Goal: Task Accomplishment & Management: Use online tool/utility

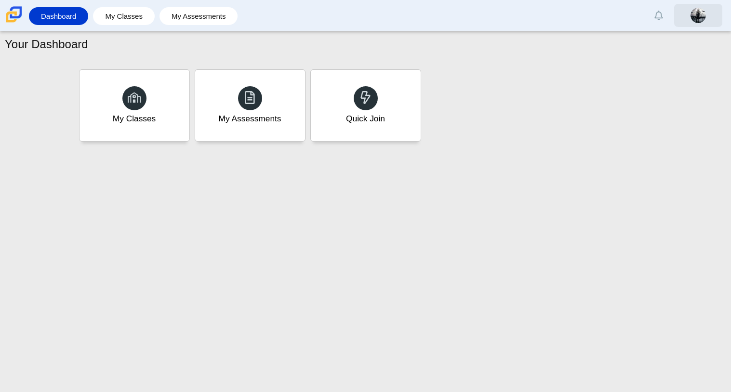
click at [694, 14] on img at bounding box center [698, 15] width 15 height 15
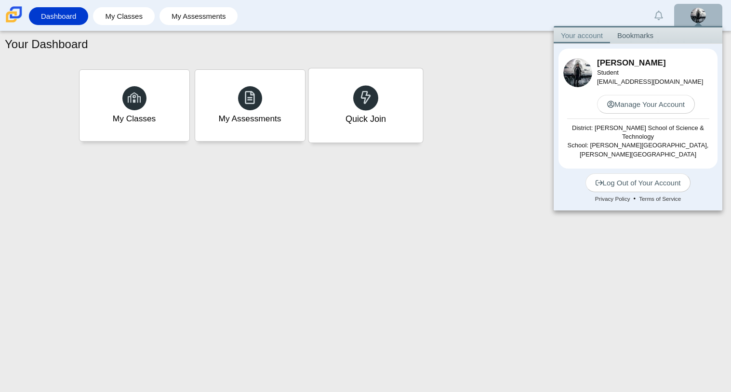
click at [363, 110] on div "Quick Join" at bounding box center [366, 105] width 114 height 74
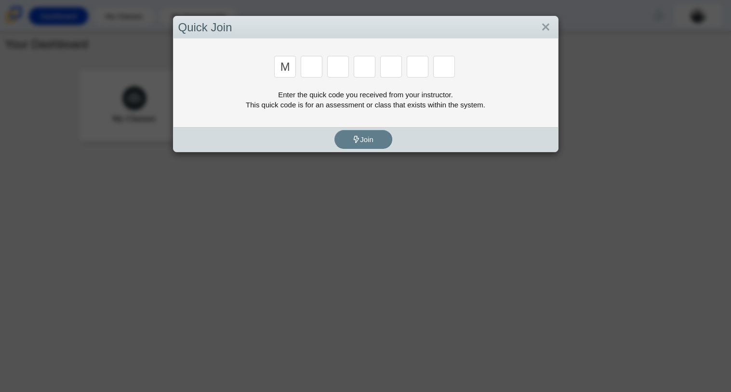
type input "m"
type input "7"
type input "e"
type input "3"
type input "e"
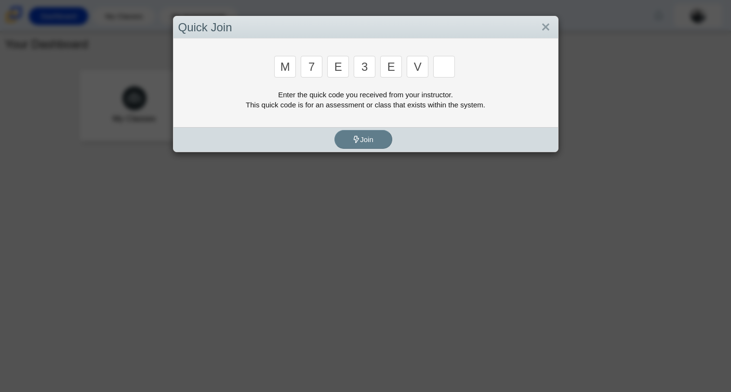
type input "v"
type input "w"
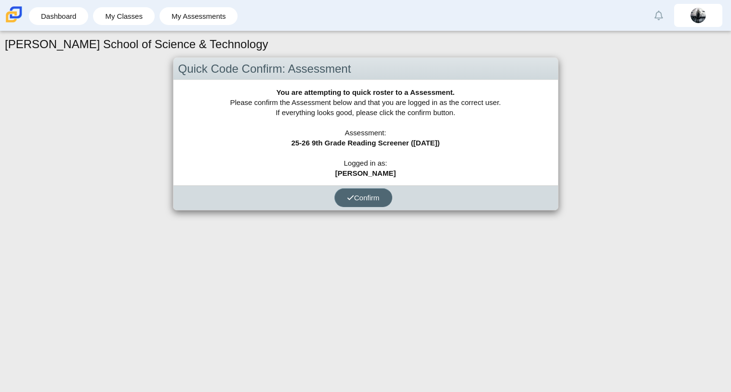
click at [368, 192] on button "Confirm" at bounding box center [364, 198] width 58 height 19
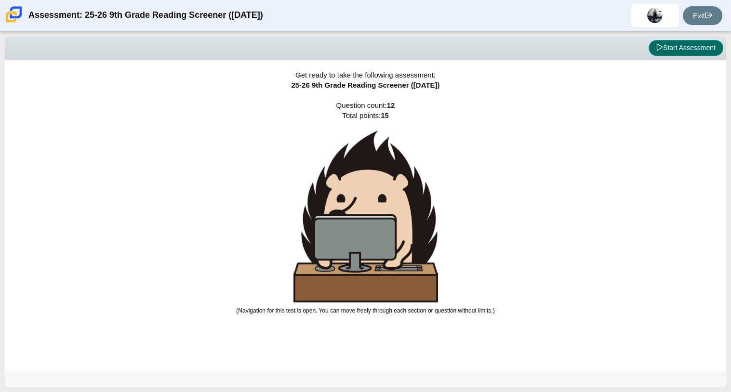
click at [675, 49] on button "Start Assessment" at bounding box center [686, 48] width 75 height 16
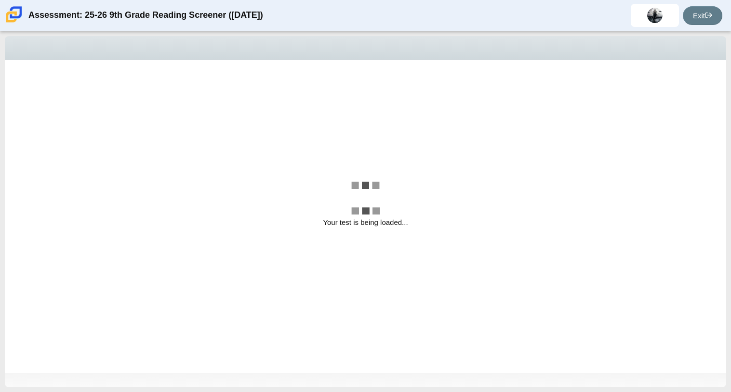
select select "ccc5b315-3c7c-471c-bf90-f22c8299c798"
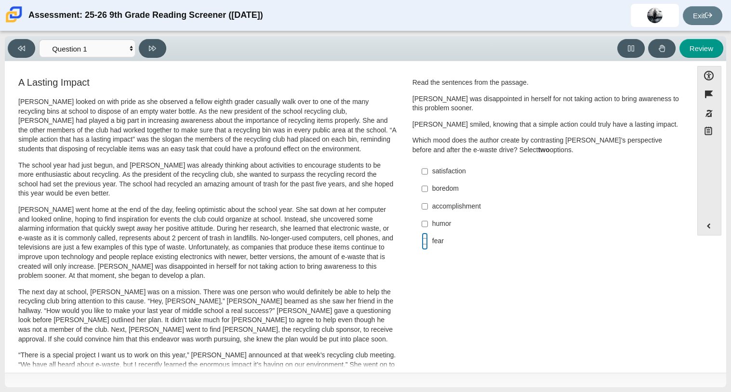
click at [422, 241] on input "fear fear" at bounding box center [425, 241] width 6 height 17
checkbox input "true"
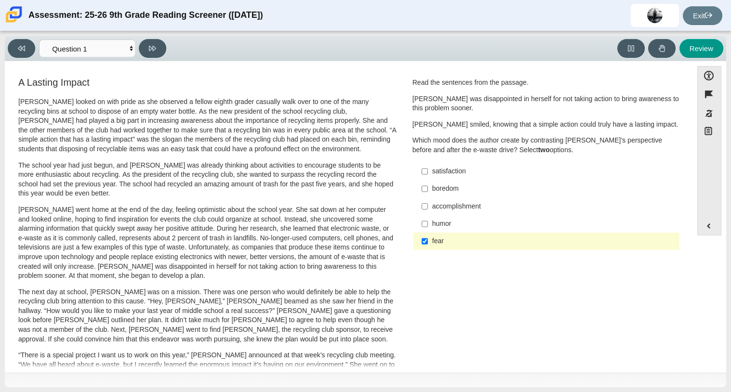
click at [436, 175] on div "satisfaction" at bounding box center [553, 172] width 243 height 10
click at [428, 175] on input "satisfaction satisfaction" at bounding box center [425, 171] width 6 height 17
checkbox input "true"
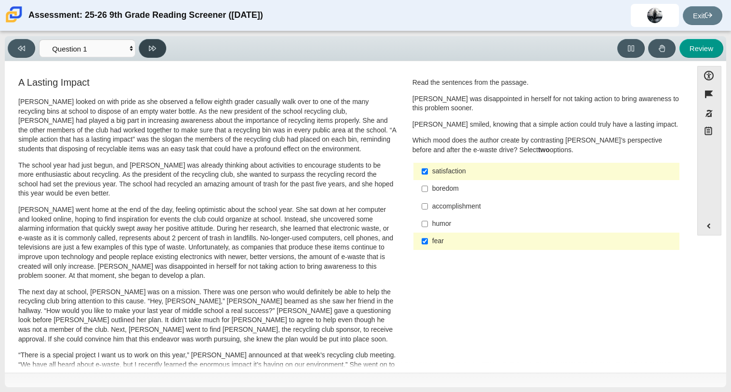
click at [149, 46] on icon at bounding box center [152, 48] width 7 height 5
select select "0ff64528-ffd7-428d-b192-babfaadd44e8"
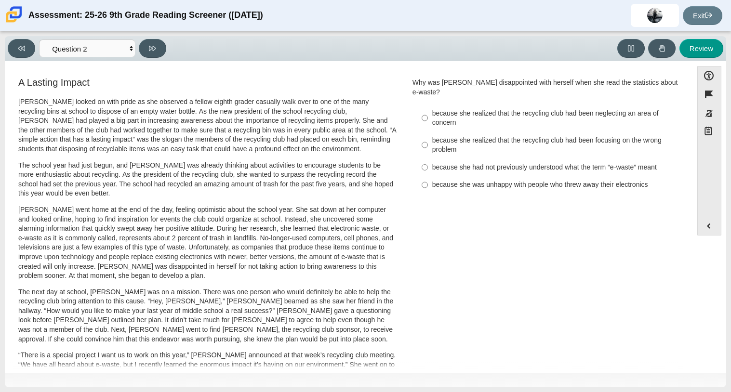
click at [417, 177] on label "because she was unhappy with people who threw away their electronics because sh…" at bounding box center [547, 184] width 265 height 17
click at [422, 177] on input "because she was unhappy with people who threw away their electronics because sh…" at bounding box center [425, 184] width 6 height 17
radio input "true"
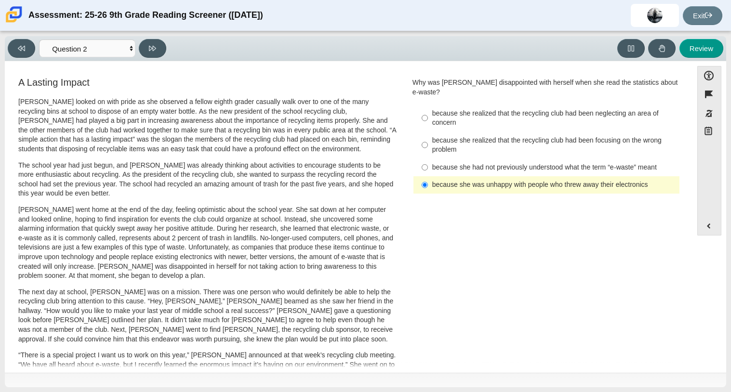
click at [425, 137] on label "because she realized that the recycling club had been focusing on the wrong pro…" at bounding box center [547, 145] width 265 height 27
click at [425, 137] on input "because she realized that the recycling club had been focusing on the wrong pro…" at bounding box center [425, 145] width 6 height 27
radio input "true"
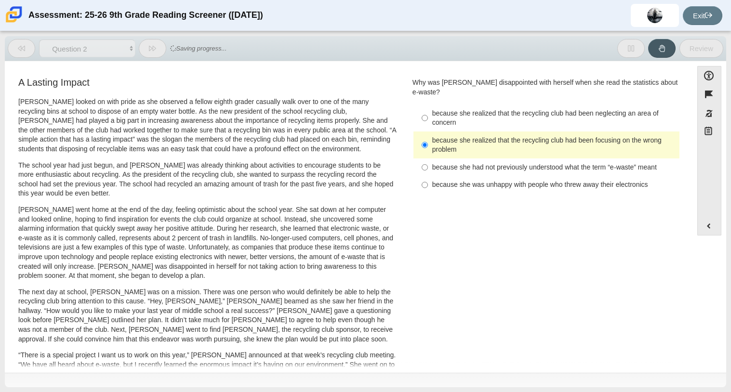
click at [352, 136] on p "Scarlett looked on with pride as she observed a fellow eighth grader casually w…" at bounding box center [207, 125] width 378 height 57
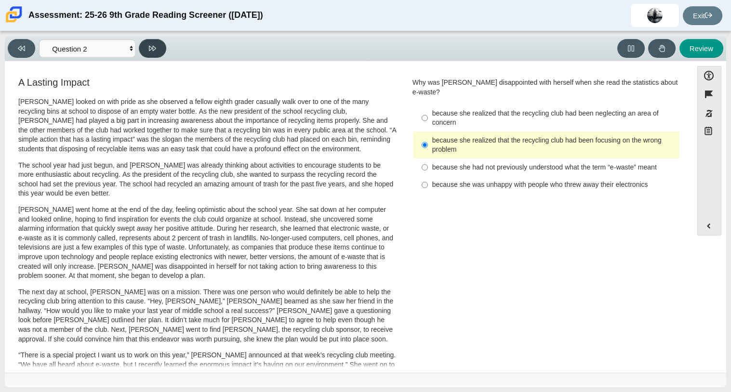
click at [148, 39] on button at bounding box center [152, 48] width 27 height 19
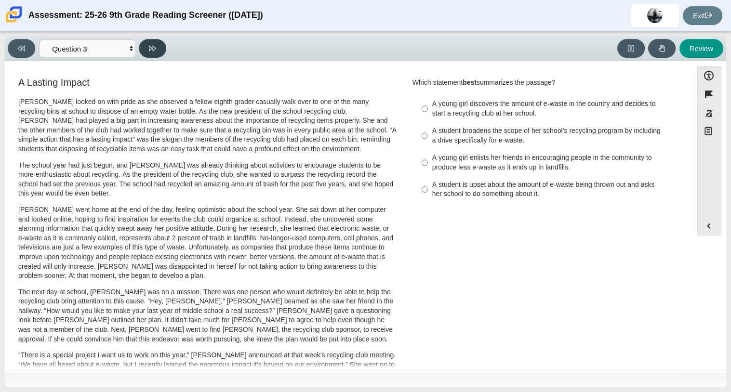
click at [148, 39] on button at bounding box center [152, 48] width 27 height 19
select select "ca9ea0f1-49c5-4bd1-83b0-472c18652b42"
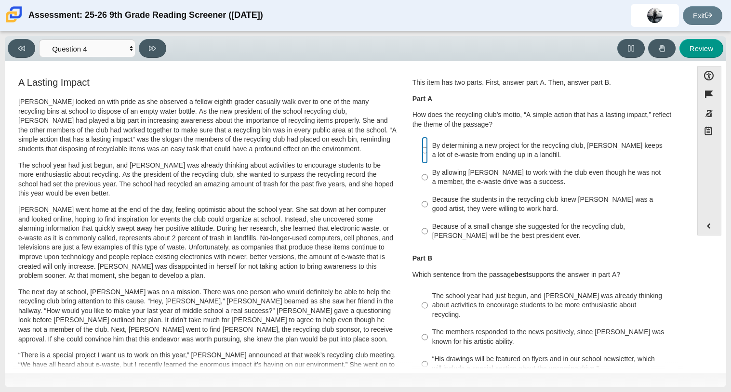
click at [422, 152] on input "By determining a new project for the recycling club, Scarlett keeps a lot of e-…" at bounding box center [425, 150] width 6 height 27
radio input "true"
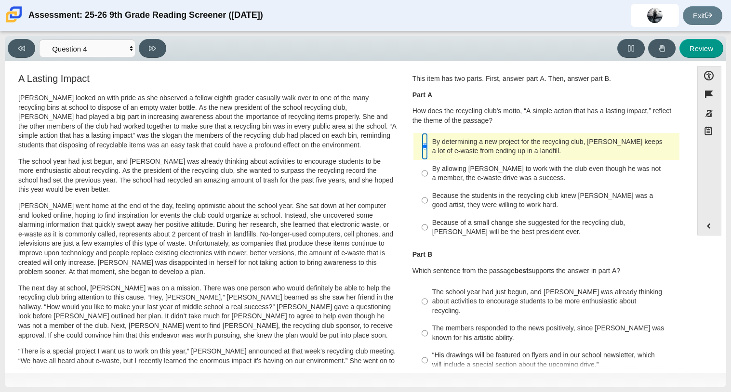
scroll to position [3, 0]
click at [424, 299] on input "The school year had just begun, and Scarlett was already thinking about activit…" at bounding box center [425, 302] width 6 height 37
radio input "true"
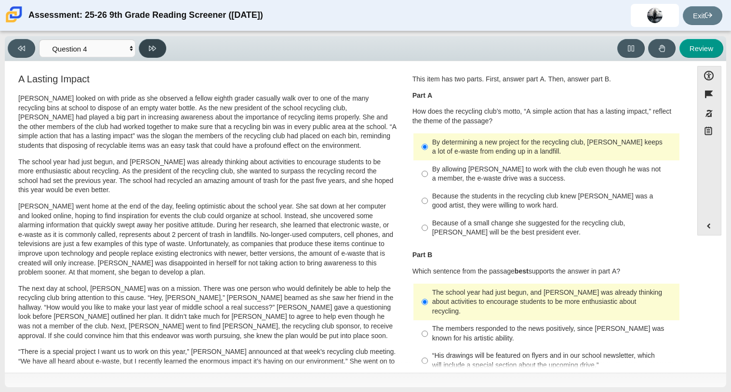
click at [150, 52] on button at bounding box center [152, 48] width 27 height 19
select select "e41f1a79-e29f-4095-8030-a53364015bed"
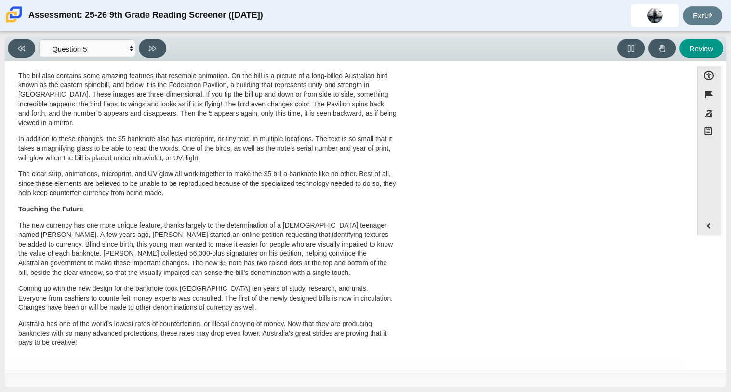
scroll to position [0, 0]
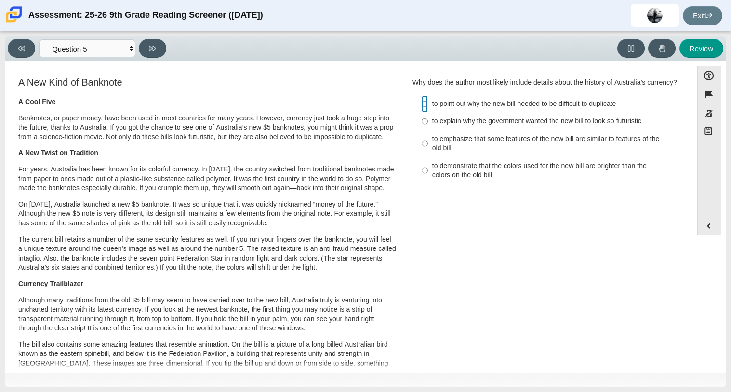
click at [423, 113] on input "to point out why the new bill needed to be difficult to duplicate to point out …" at bounding box center [425, 103] width 6 height 17
radio input "true"
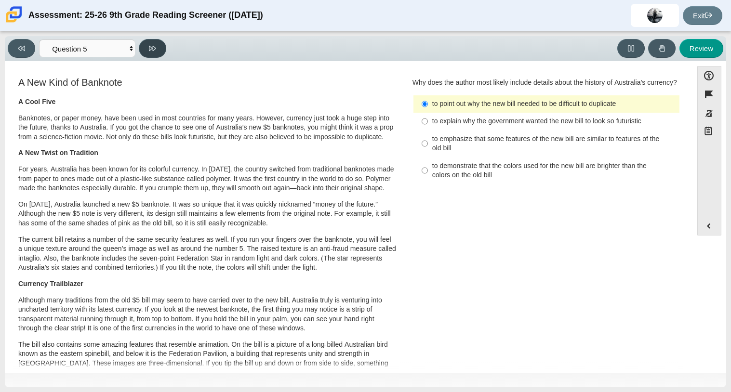
click at [153, 52] on button at bounding box center [152, 48] width 27 height 19
select select "69146e31-7b3d-4a3e-9ce6-f30c24342ae0"
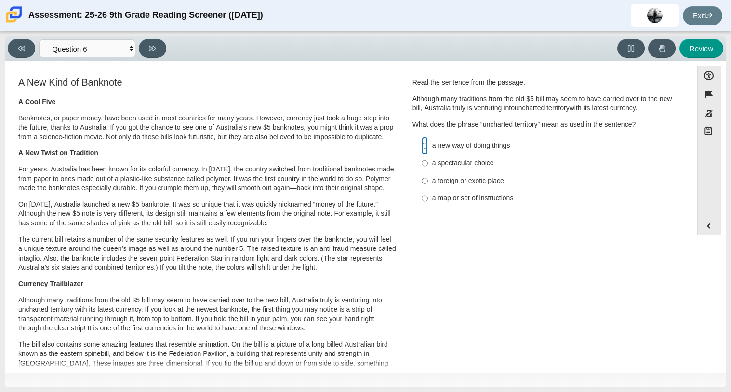
click at [423, 147] on input "a new way of doing things a new way of doing things" at bounding box center [425, 145] width 6 height 17
radio input "true"
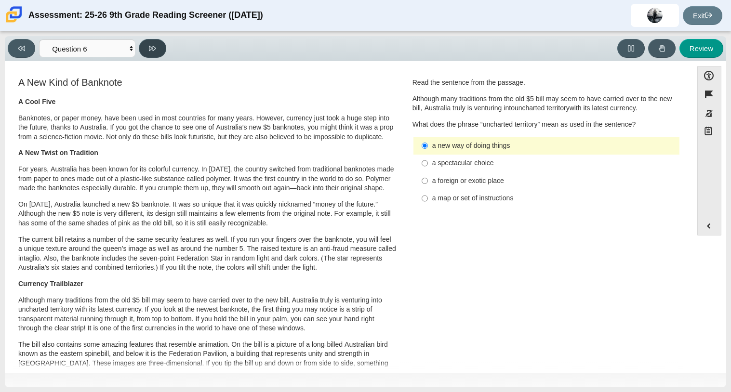
click at [155, 54] on button at bounding box center [152, 48] width 27 height 19
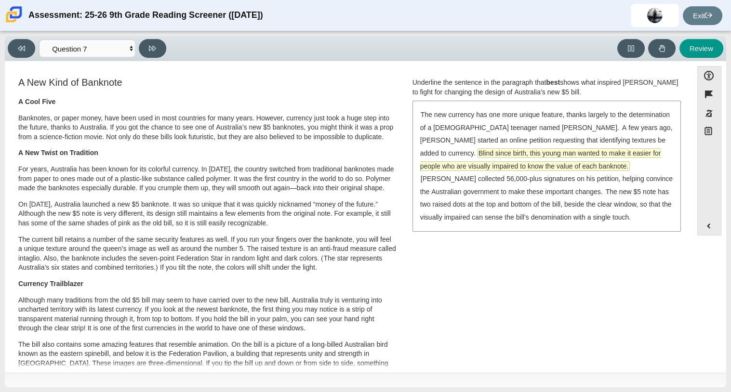
click at [559, 153] on span "Blind since birth, this young man wanted to make it easier for people who are v…" at bounding box center [540, 160] width 241 height 22
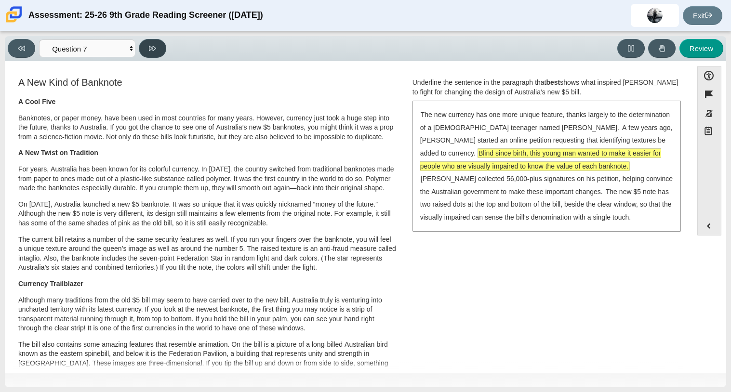
click at [152, 52] on button at bounding box center [152, 48] width 27 height 19
select select "ea8338c2-a6a3-418e-a305-2b963b54a290"
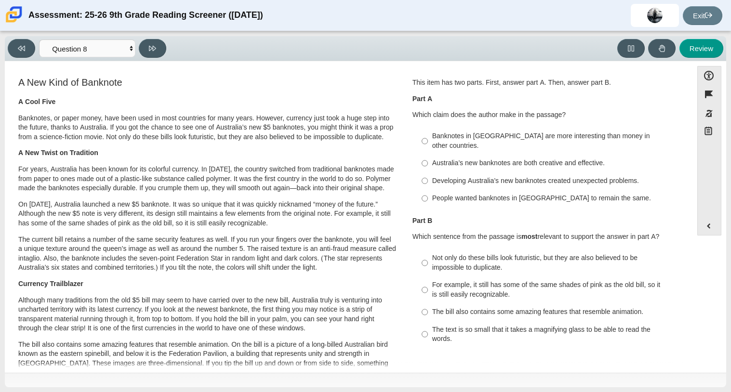
click at [516, 159] on div "Australia’s new banknotes are both creative and effective." at bounding box center [553, 164] width 243 height 10
click at [428, 155] on input "Australia’s new banknotes are both creative and effective. Australia’s new bank…" at bounding box center [425, 163] width 6 height 17
radio input "true"
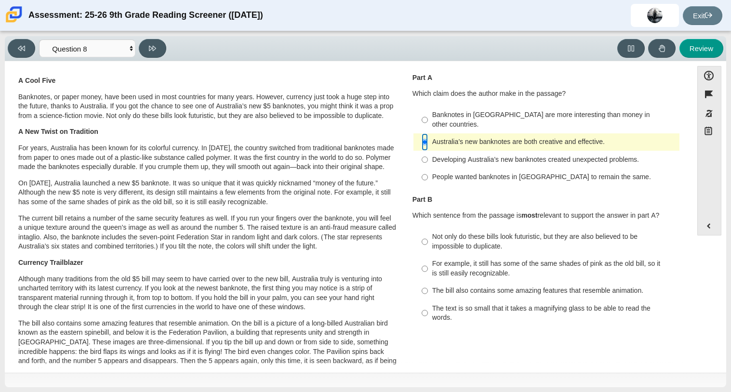
scroll to position [32, 0]
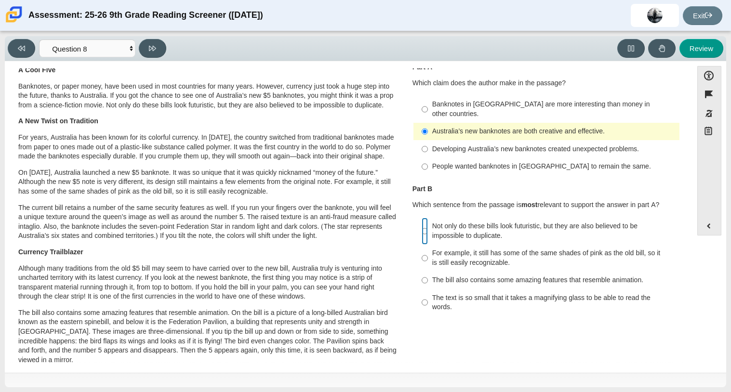
click at [422, 221] on input "Not only do these bills look futuristic, but they are also believed to be impos…" at bounding box center [425, 231] width 6 height 27
radio input "true"
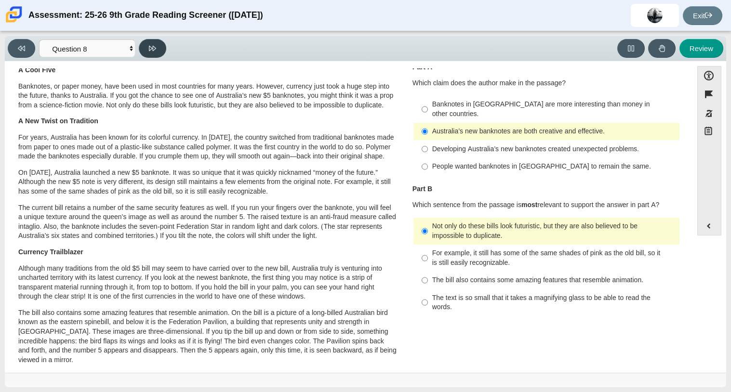
click at [152, 45] on icon at bounding box center [152, 48] width 7 height 7
select select "89f058d6-b15c-4ef5-a4b3-fdaffb8868b6"
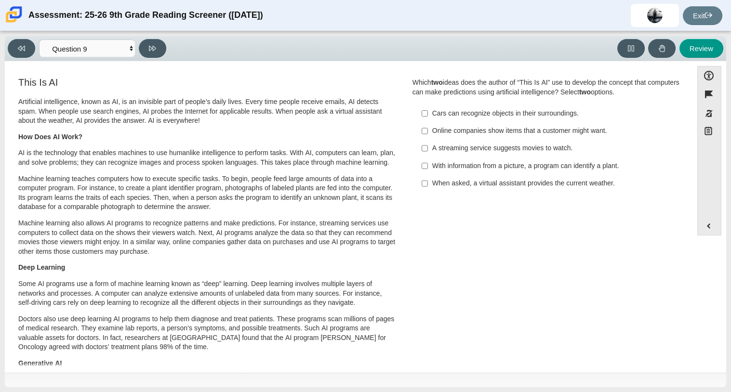
click at [195, 64] on div "Accessibility options Close Color scheme Font size Zoom Change the background a…" at bounding box center [366, 217] width 722 height 312
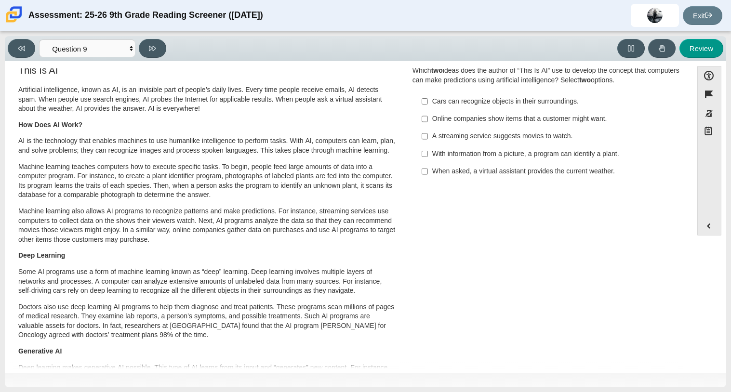
scroll to position [11, 0]
click at [425, 156] on label "With information from a picture, a program can identify a plant. With informati…" at bounding box center [547, 154] width 265 height 17
click at [425, 156] on input "With information from a picture, a program can identify a plant. With informati…" at bounding box center [425, 154] width 6 height 17
checkbox input "true"
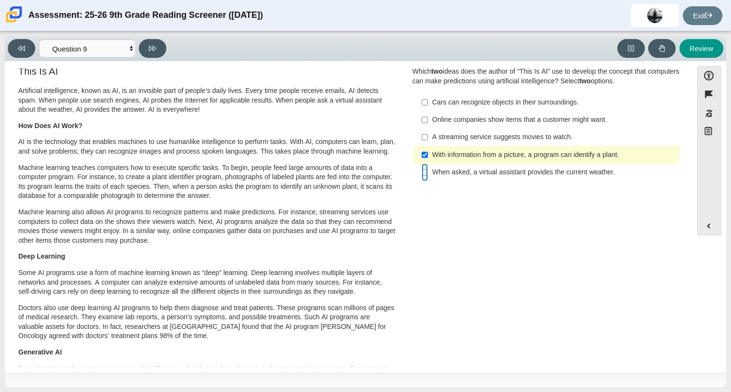
click at [422, 175] on input "When asked, a virtual assistant provides the current weather. When asked, a vir…" at bounding box center [425, 172] width 6 height 17
checkbox input "true"
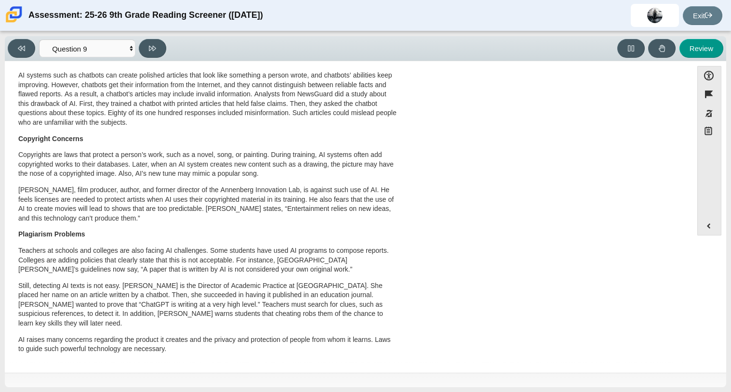
scroll to position [454, 0]
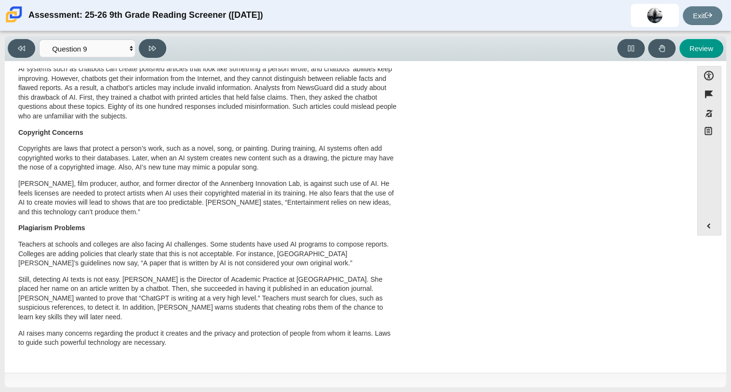
click at [233, 224] on p "Plagiarism Problems" at bounding box center [207, 229] width 378 height 10
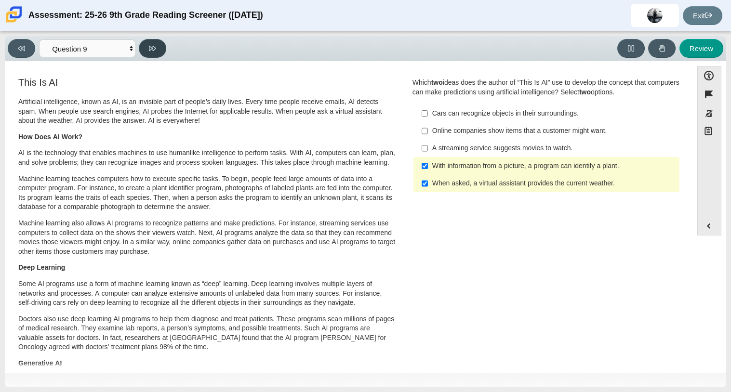
click at [162, 47] on button at bounding box center [152, 48] width 27 height 19
select select "cdf3c14e-a918-44d1-9b63-3db0fa81641e"
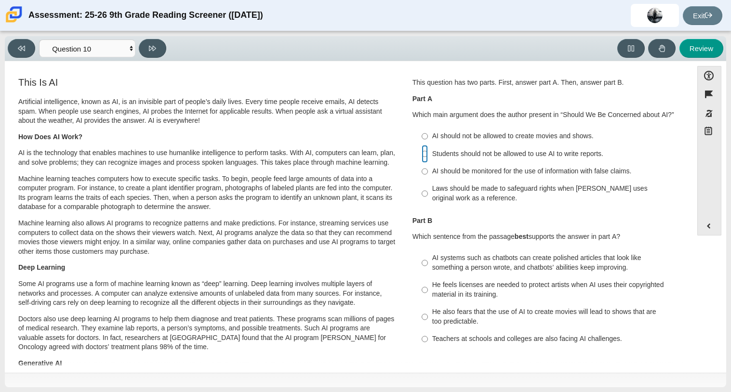
click at [422, 155] on input "Students should not be allowed to use AI to write reports. Students should not …" at bounding box center [425, 153] width 6 height 17
radio input "true"
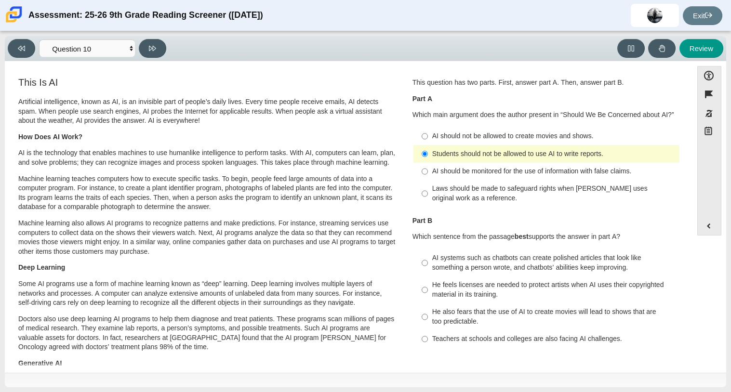
click at [440, 172] on div "AI should be monitored for the use of information with false claims." at bounding box center [553, 172] width 243 height 10
click at [428, 172] on input "AI should be monitored for the use of information with false claims. AI should …" at bounding box center [425, 171] width 6 height 17
radio input "true"
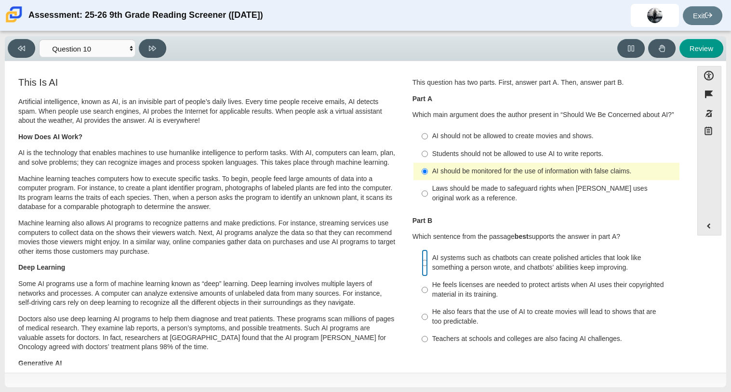
click at [422, 264] on input "AI systems such as chatbots can create polished articles that look like somethi…" at bounding box center [425, 263] width 6 height 27
radio input "true"
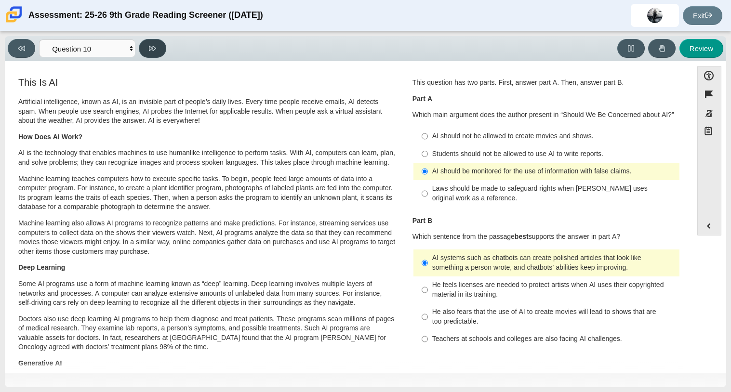
click at [150, 43] on button at bounding box center [152, 48] width 27 height 19
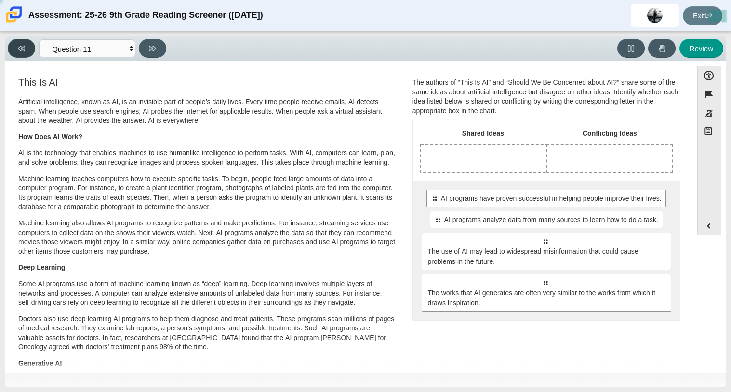
click at [30, 51] on button at bounding box center [21, 48] width 27 height 19
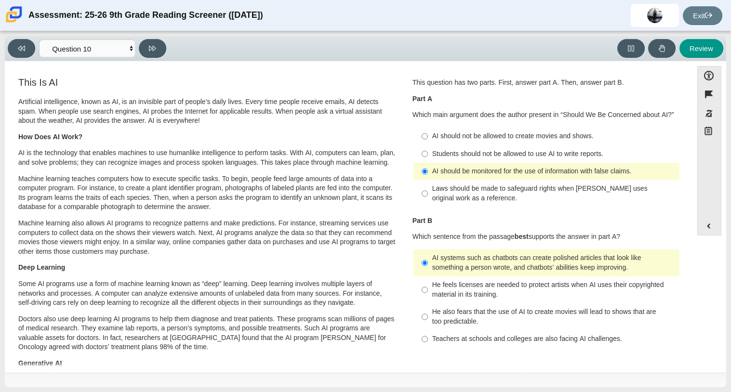
scroll to position [454, 0]
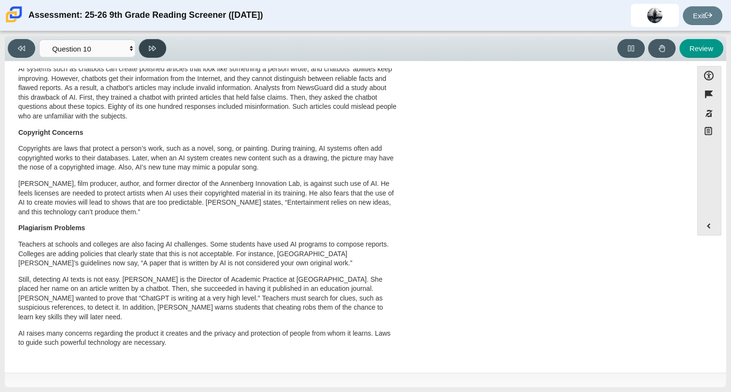
click at [153, 42] on button at bounding box center [152, 48] width 27 height 19
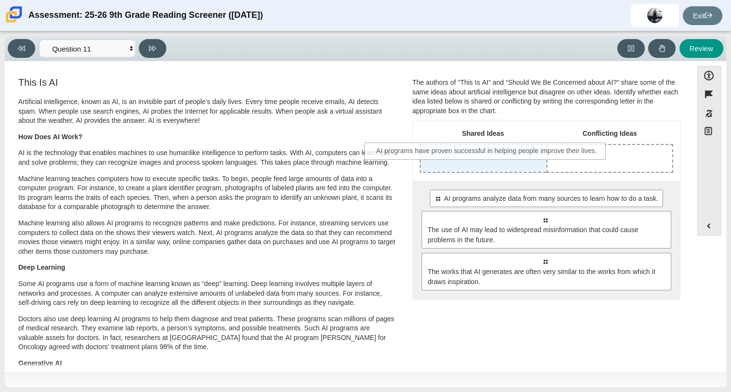
drag, startPoint x: 550, startPoint y: 200, endPoint x: 491, endPoint y: 151, distance: 76.4
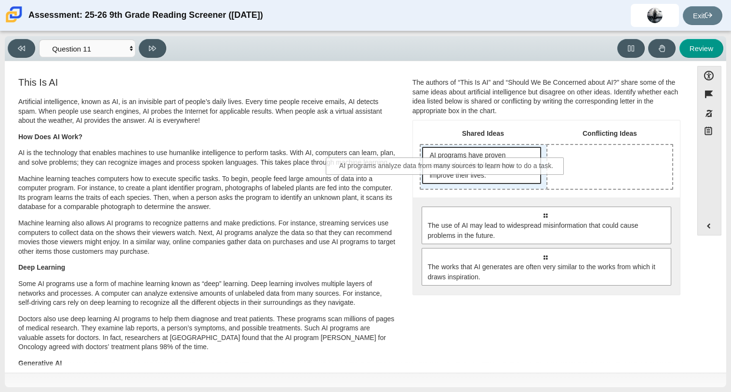
drag, startPoint x: 596, startPoint y: 215, endPoint x: 499, endPoint y: 166, distance: 109.3
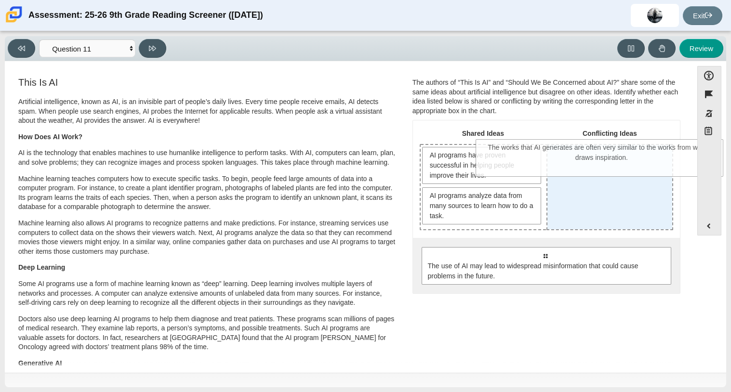
drag, startPoint x: 521, startPoint y: 312, endPoint x: 578, endPoint y: 164, distance: 159.0
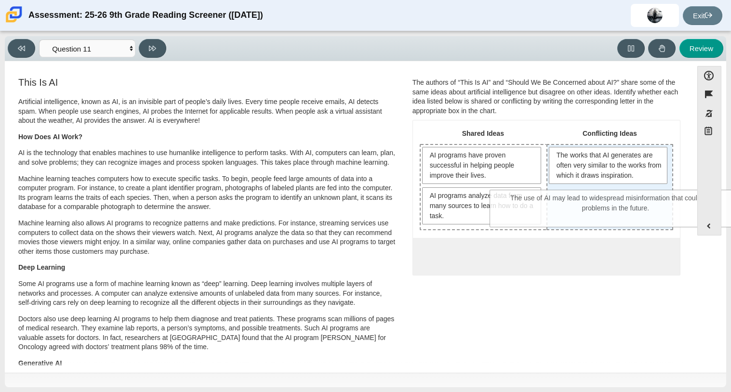
drag, startPoint x: 496, startPoint y: 266, endPoint x: 567, endPoint y: 209, distance: 90.9
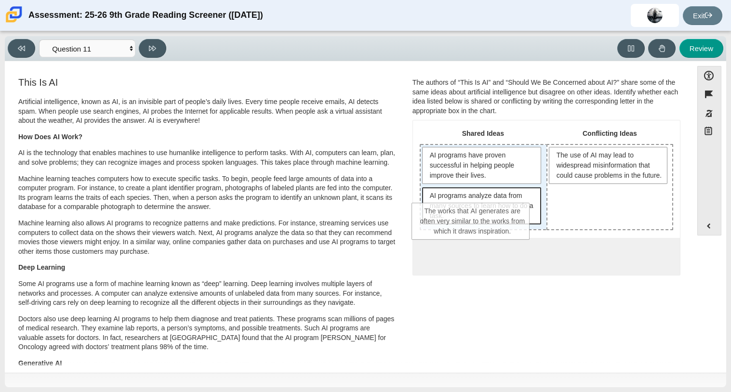
drag, startPoint x: 606, startPoint y: 162, endPoint x: 472, endPoint y: 218, distance: 144.5
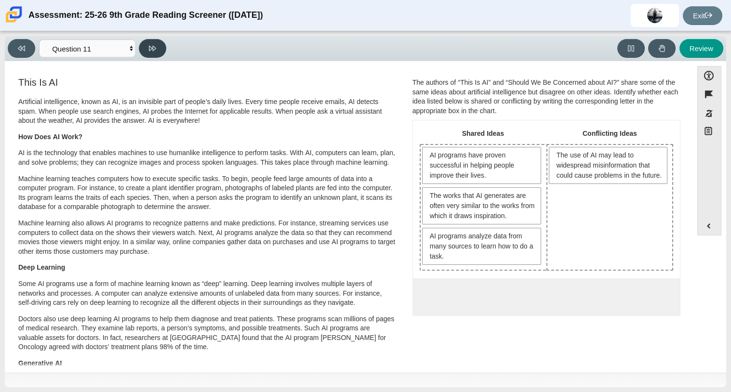
click at [150, 52] on button at bounding box center [152, 48] width 27 height 19
select select "c3effed4-44ce-4a19-bd96-1787f34e9b4c"
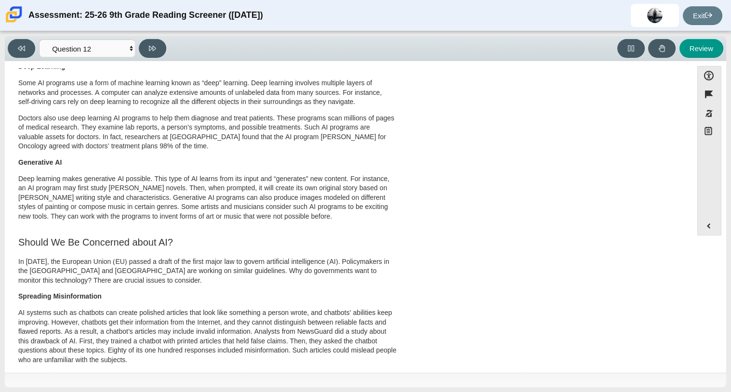
scroll to position [0, 0]
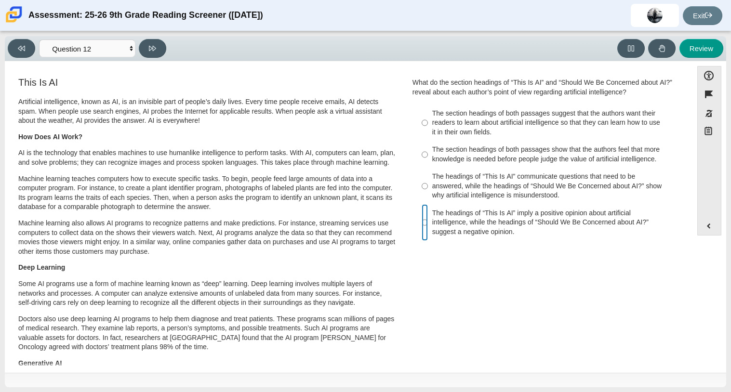
click at [422, 222] on input "The headings of “This Is AI” imply a positive opinion about artificial intellig…" at bounding box center [425, 222] width 6 height 37
radio input "true"
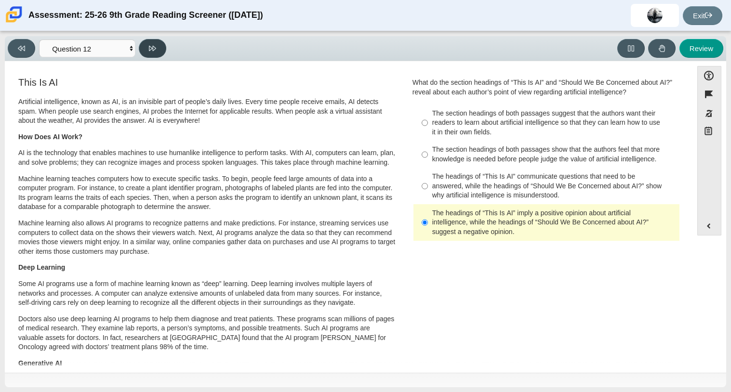
click at [151, 48] on icon at bounding box center [152, 48] width 7 height 7
select select "review"
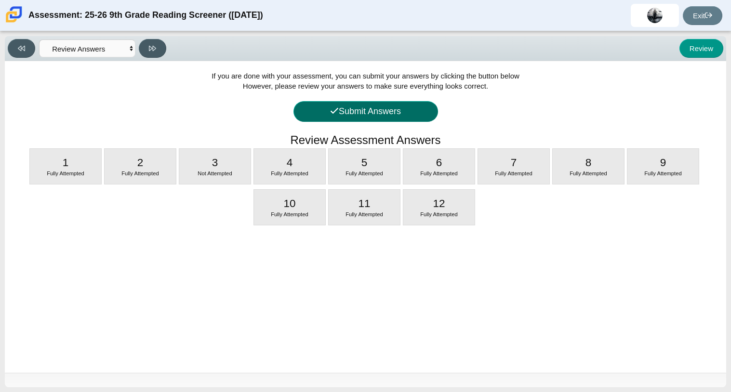
click at [337, 104] on button "Submit Answers" at bounding box center [366, 111] width 145 height 21
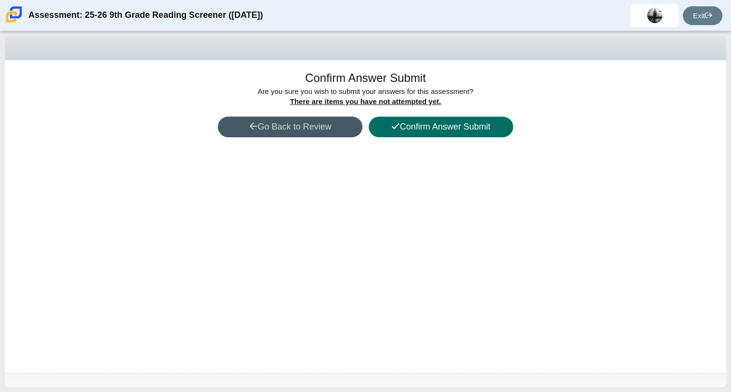
click at [414, 123] on button "Confirm Answer Submit" at bounding box center [441, 127] width 145 height 21
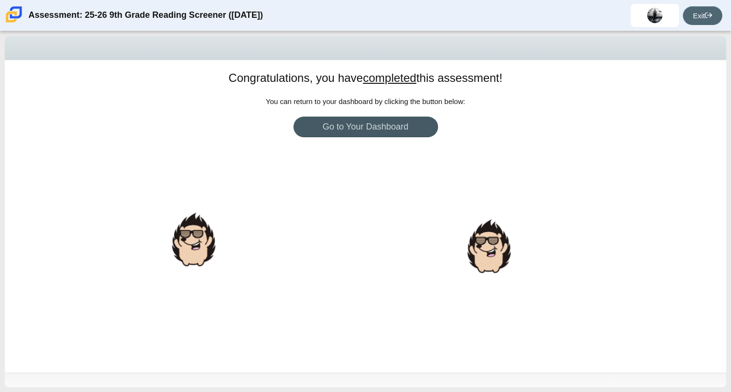
click at [701, 19] on link "Exit" at bounding box center [703, 15] width 40 height 19
